Goal: Task Accomplishment & Management: Manage account settings

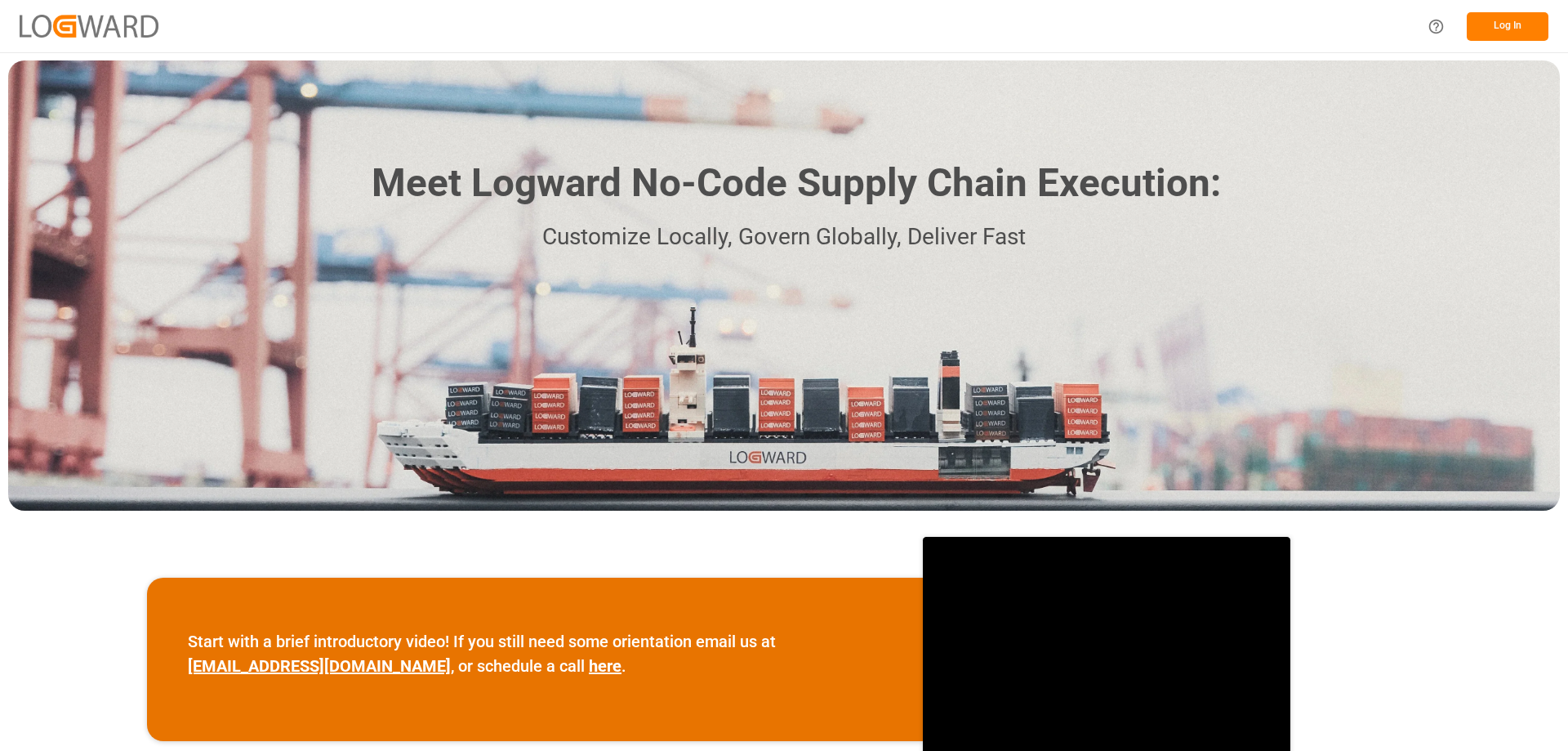
click at [1510, 27] on button "Log In" at bounding box center [1508, 27] width 81 height 29
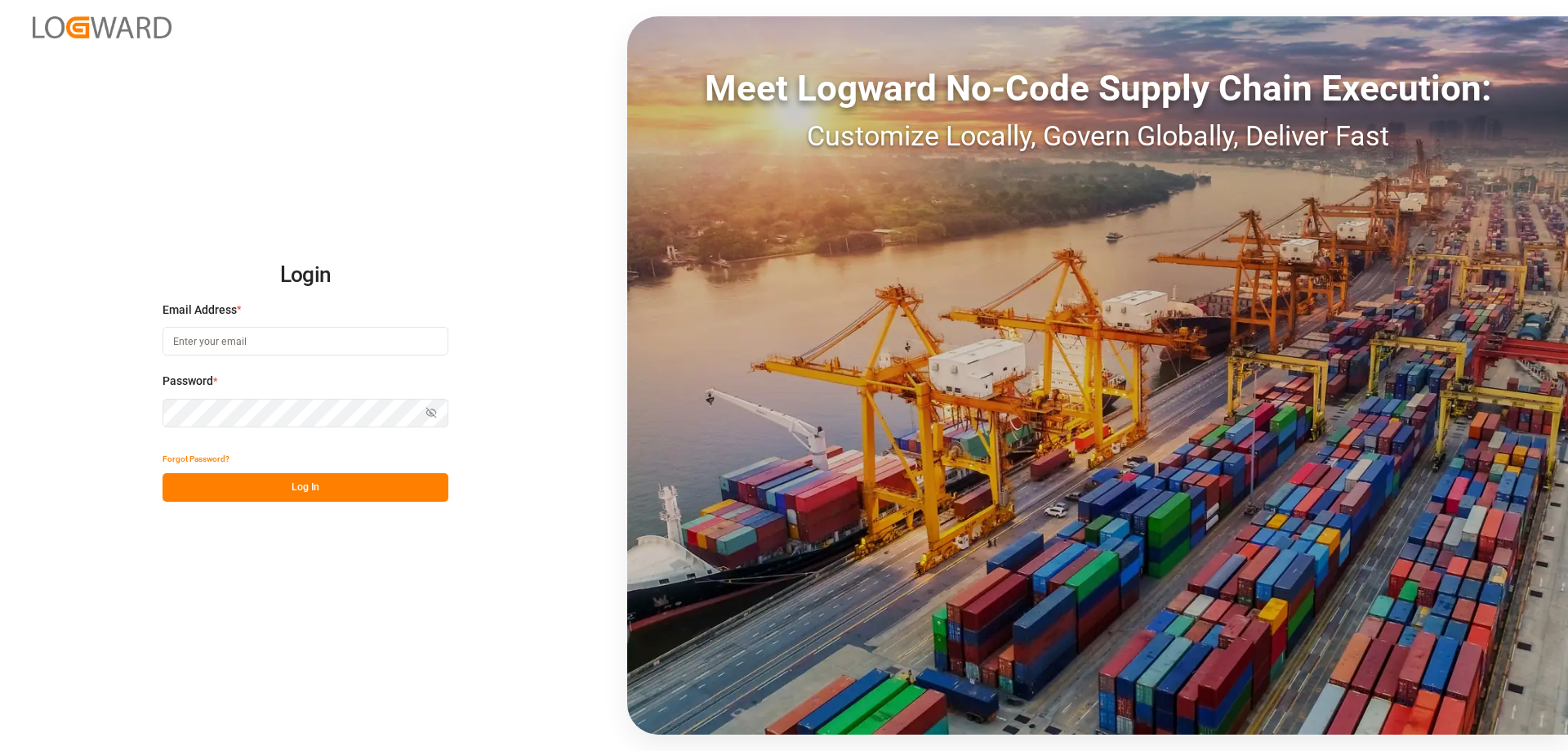
click at [289, 490] on button "Log In" at bounding box center [305, 487] width 286 height 29
type input "[EMAIL_ADDRESS][PERSON_NAME][DOMAIN_NAME]"
click at [289, 490] on button "Log In" at bounding box center [305, 487] width 286 height 29
